Goal: Communication & Community: Answer question/provide support

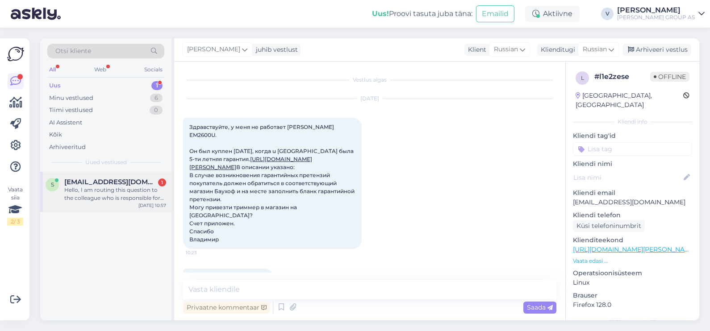
scroll to position [96, 0]
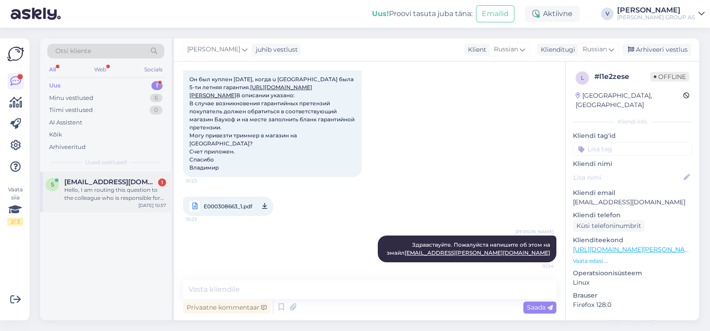
click at [121, 178] on span "[EMAIL_ADDRESS][DOMAIN_NAME]" at bounding box center [110, 182] width 93 height 8
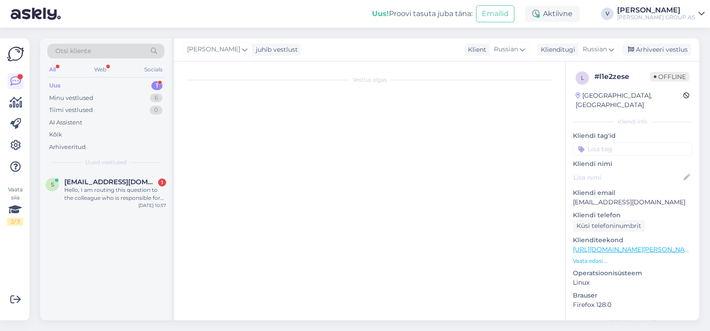
scroll to position [18, 0]
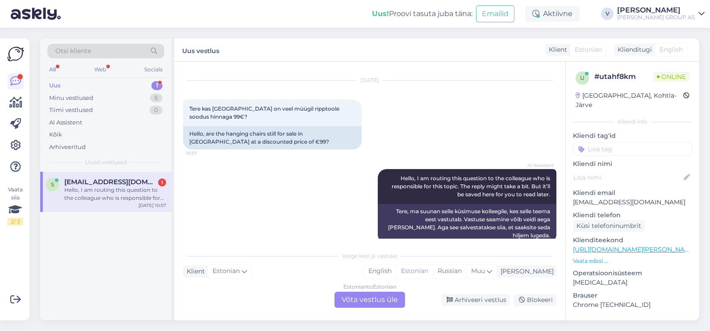
click at [369, 303] on div "Estonian to Estonian Võta vestlus üle" at bounding box center [370, 300] width 71 height 16
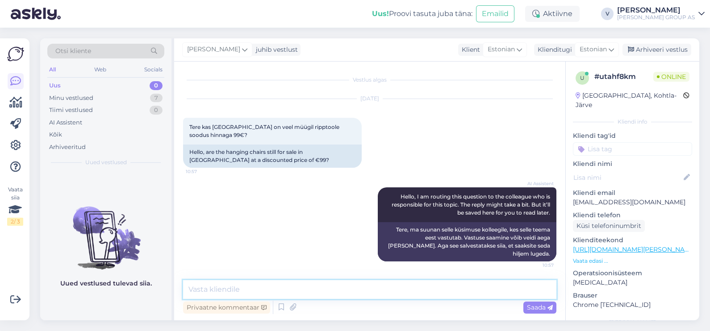
click at [292, 281] on textarea at bounding box center [369, 290] width 373 height 19
click at [242, 285] on textarea at bounding box center [369, 290] width 373 height 19
type textarea "Tere. Kahjuks hetkel on toodega muret. tarne hilineb."
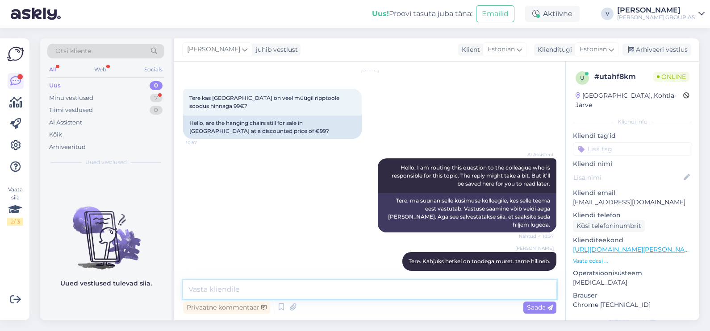
scroll to position [75, 0]
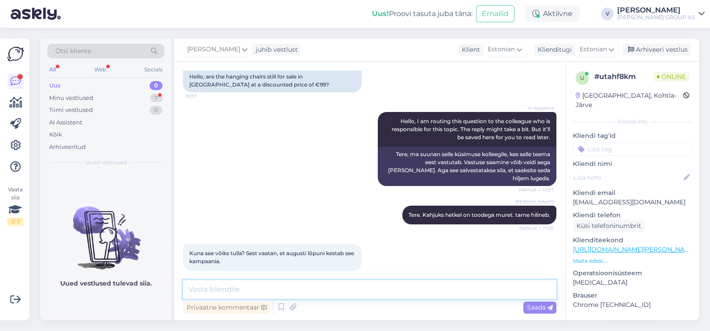
click at [239, 291] on textarea at bounding box center [369, 290] width 373 height 19
type textarea "Hetkel ma uurin juba selle kohta. [PERSON_NAME] saan vastuse, [PERSON_NAME] tei…"
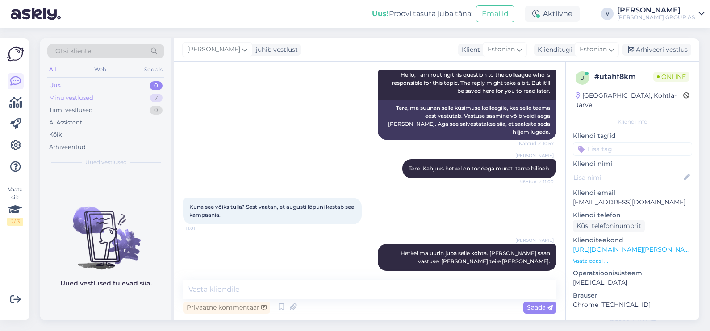
click at [88, 94] on div "Minu vestlused" at bounding box center [71, 98] width 44 height 9
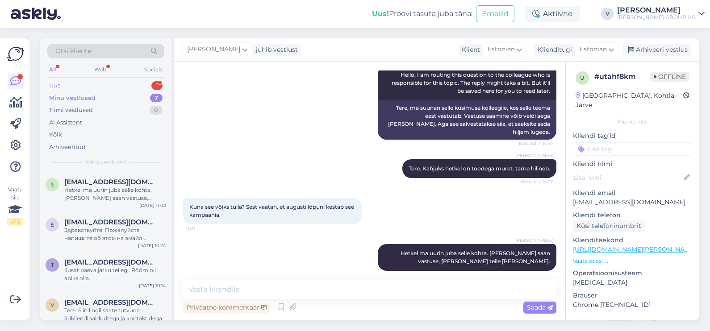
click at [91, 88] on div "Uus 1" at bounding box center [105, 86] width 117 height 13
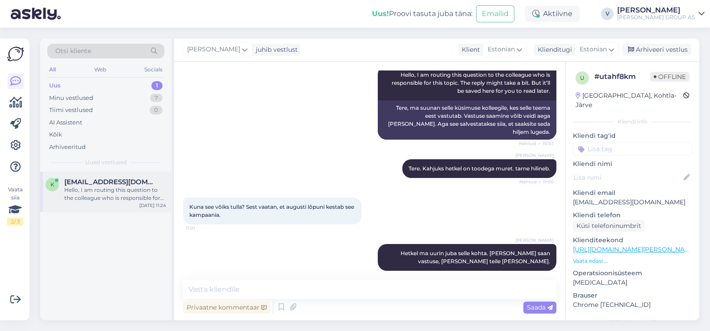
click at [92, 183] on span "[EMAIL_ADDRESS][DOMAIN_NAME]" at bounding box center [110, 182] width 93 height 8
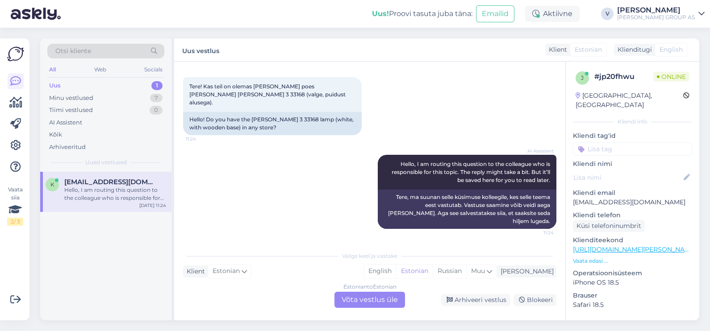
scroll to position [24, 0]
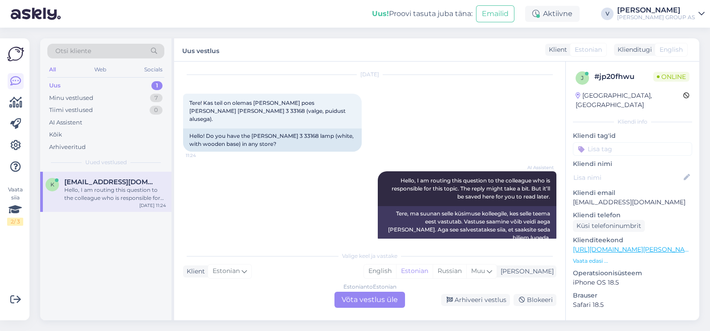
click at [370, 305] on div "Estonian to Estonian Võta vestlus üle" at bounding box center [370, 300] width 71 height 16
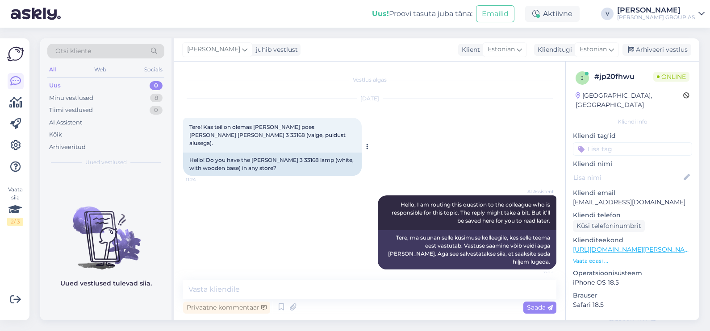
click at [198, 134] on span "Tere! Kas teil on olemas [PERSON_NAME] poes [PERSON_NAME] [PERSON_NAME] 3 33168…" at bounding box center [268, 135] width 158 height 23
copy span "33168"
click at [226, 289] on textarea at bounding box center [369, 290] width 373 height 19
drag, startPoint x: 306, startPoint y: 125, endPoint x: 349, endPoint y: 125, distance: 42.9
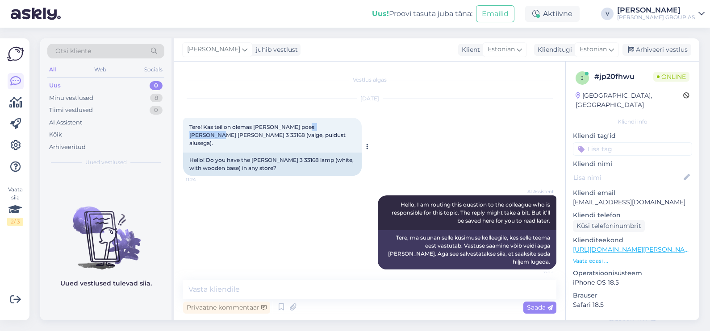
click at [349, 125] on div "Tere! Kas teil on olemas [PERSON_NAME] poes [PERSON_NAME] [PERSON_NAME] 3 33168…" at bounding box center [272, 135] width 179 height 35
copy span "[PERSON_NAME] 3"
click at [257, 291] on textarea at bounding box center [369, 290] width 373 height 19
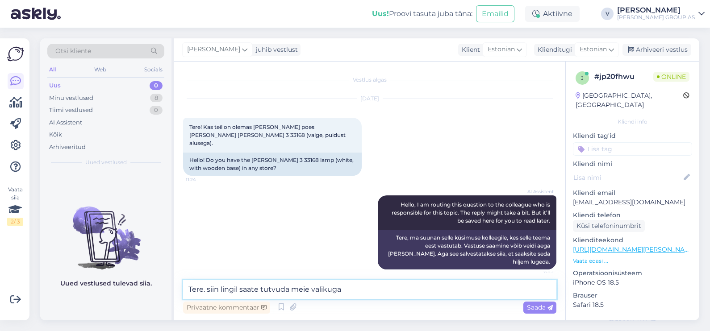
paste textarea "[URL][DOMAIN_NAME][PERSON_NAME][PERSON_NAME]"
type textarea "Tere. siin lingil saate tutvuda meie valikuga [URL][DOMAIN_NAME][PERSON_NAME][P…"
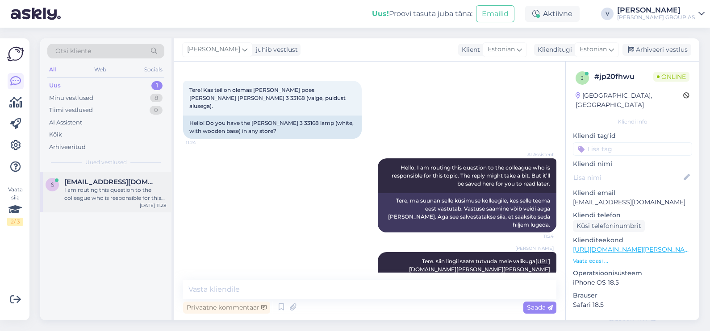
click at [91, 190] on div "I am routing this question to the colleague who is responsible for this topic. …" at bounding box center [115, 194] width 102 height 16
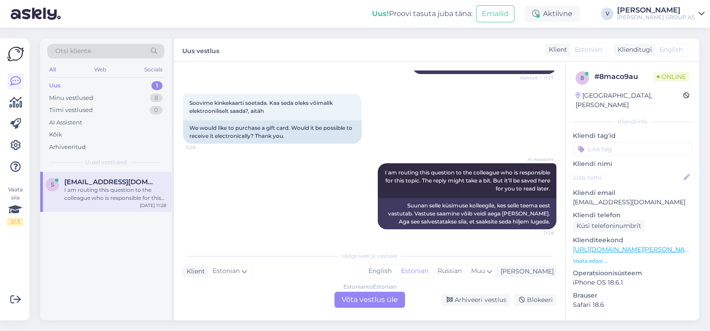
click at [364, 299] on div "Estonian to Estonian Võta vestlus üle" at bounding box center [370, 300] width 71 height 16
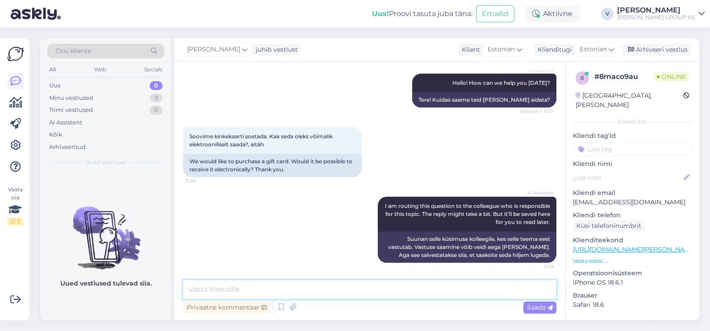
drag, startPoint x: 364, startPoint y: 299, endPoint x: 322, endPoint y: 285, distance: 44.8
click at [322, 285] on textarea at bounding box center [369, 290] width 373 height 19
type textarea "e"
click at [430, 292] on textarea "Tere. Ei saa. Kinkekaarti saab seotada ainult kaupluse kohapeal" at bounding box center [369, 290] width 373 height 19
click at [376, 289] on textarea "Tere. Ei saa. Kinkekaarti saab seotada ainult kaupluse kohapeal." at bounding box center [369, 290] width 373 height 19
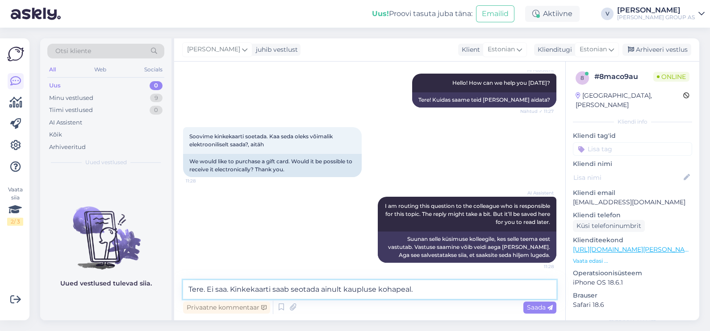
type textarea "Tere. Ei saa. Kinkekaarti saab seotada ainult kaupluses kohapeal."
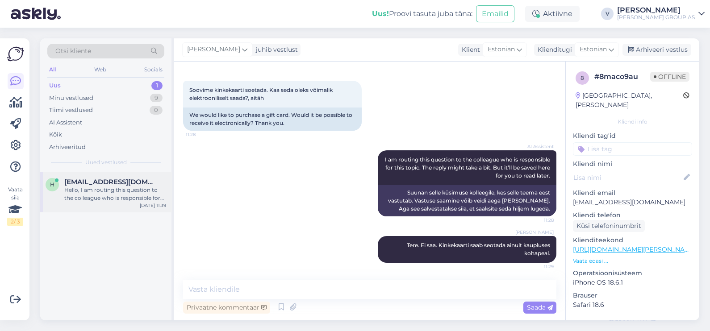
click at [99, 208] on div "[PERSON_NAME] [PERSON_NAME][EMAIL_ADDRESS][DOMAIN_NAME] Hello, I am routing thi…" at bounding box center [105, 192] width 131 height 40
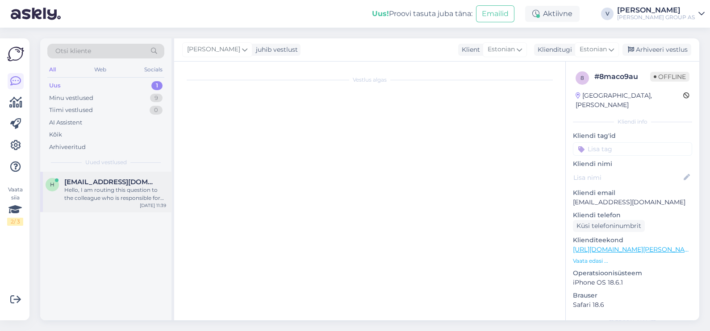
scroll to position [24, 0]
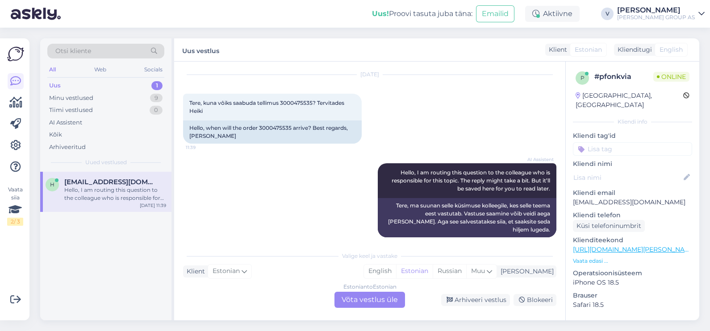
click at [359, 299] on div "Estonian to Estonian Võta vestlus üle" at bounding box center [370, 300] width 71 height 16
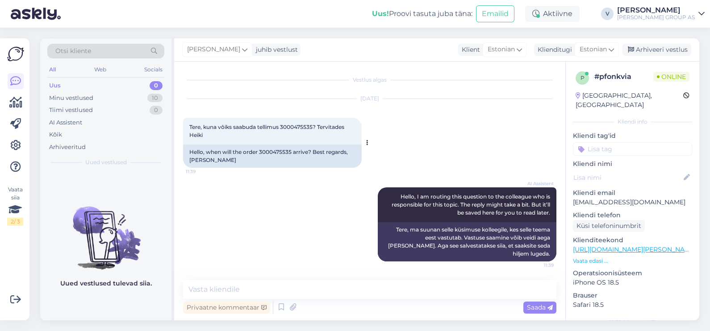
click at [298, 126] on span "Tere, kuna vôiks saabuda tellimus 3000475535? Tervitades Heiki" at bounding box center [267, 131] width 156 height 15
copy span "3000475535"
click at [297, 293] on textarea at bounding box center [369, 290] width 373 height 19
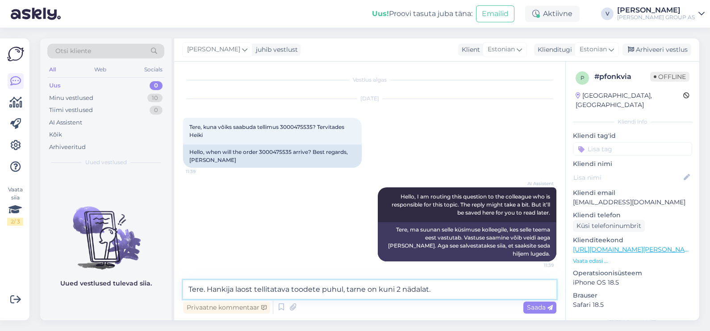
type textarea "Tere. Hankija laost tellitatava toodete puhul, tarne on kuni 2 nädalat."
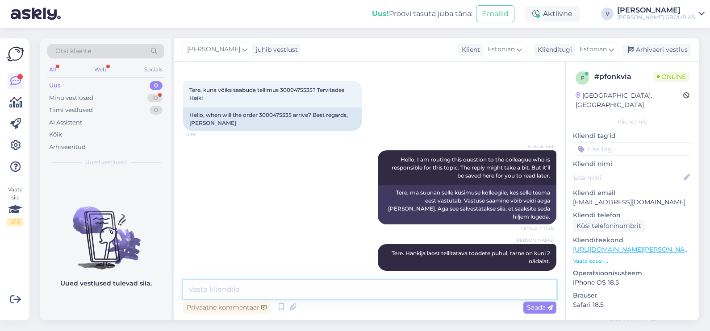
scroll to position [75, 0]
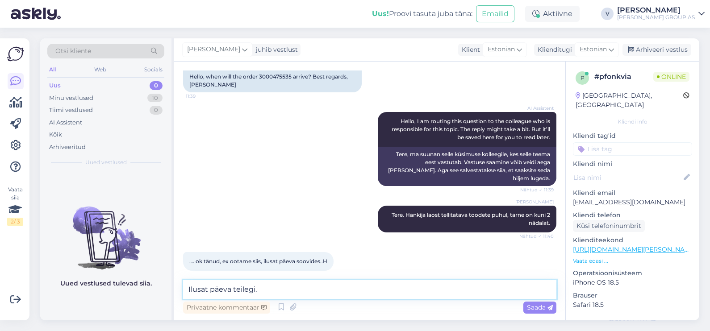
type textarea "Ilusat päeva teilegi."
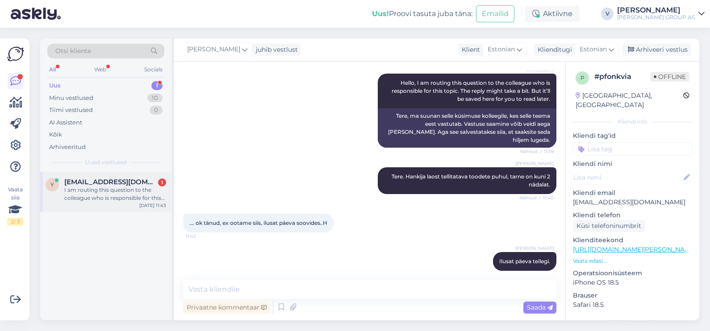
click at [121, 197] on div "I am routing this question to the colleague who is responsible for this topic. …" at bounding box center [115, 194] width 102 height 16
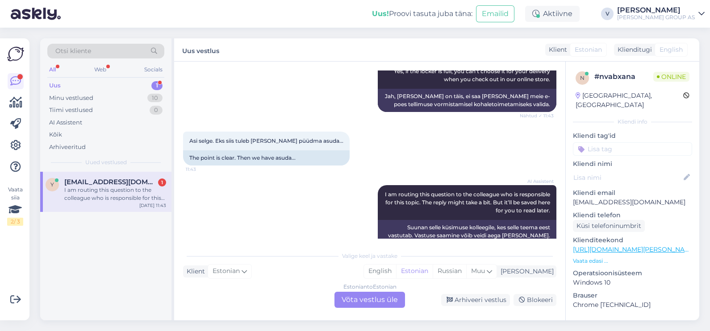
scroll to position [556, 0]
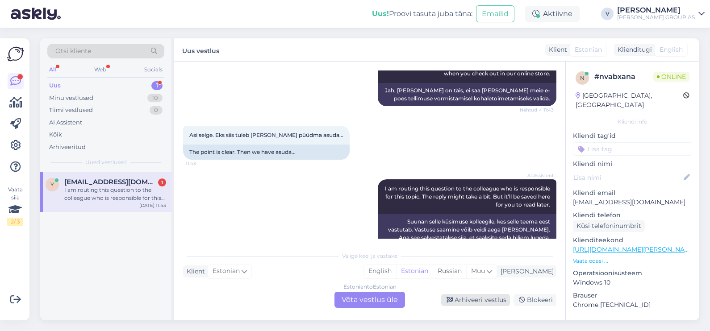
click at [487, 295] on div "Arhiveeri vestlus" at bounding box center [475, 300] width 69 height 12
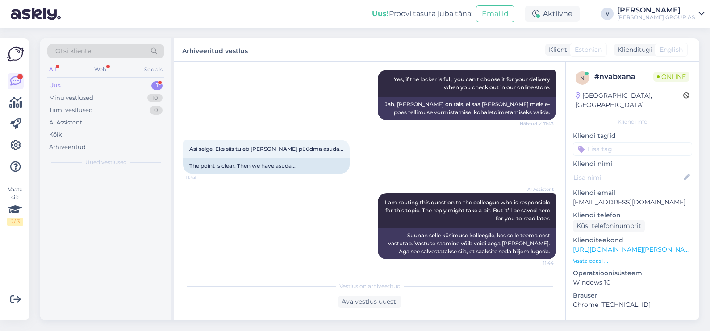
scroll to position [525, 0]
